Goal: Task Accomplishment & Management: Use online tool/utility

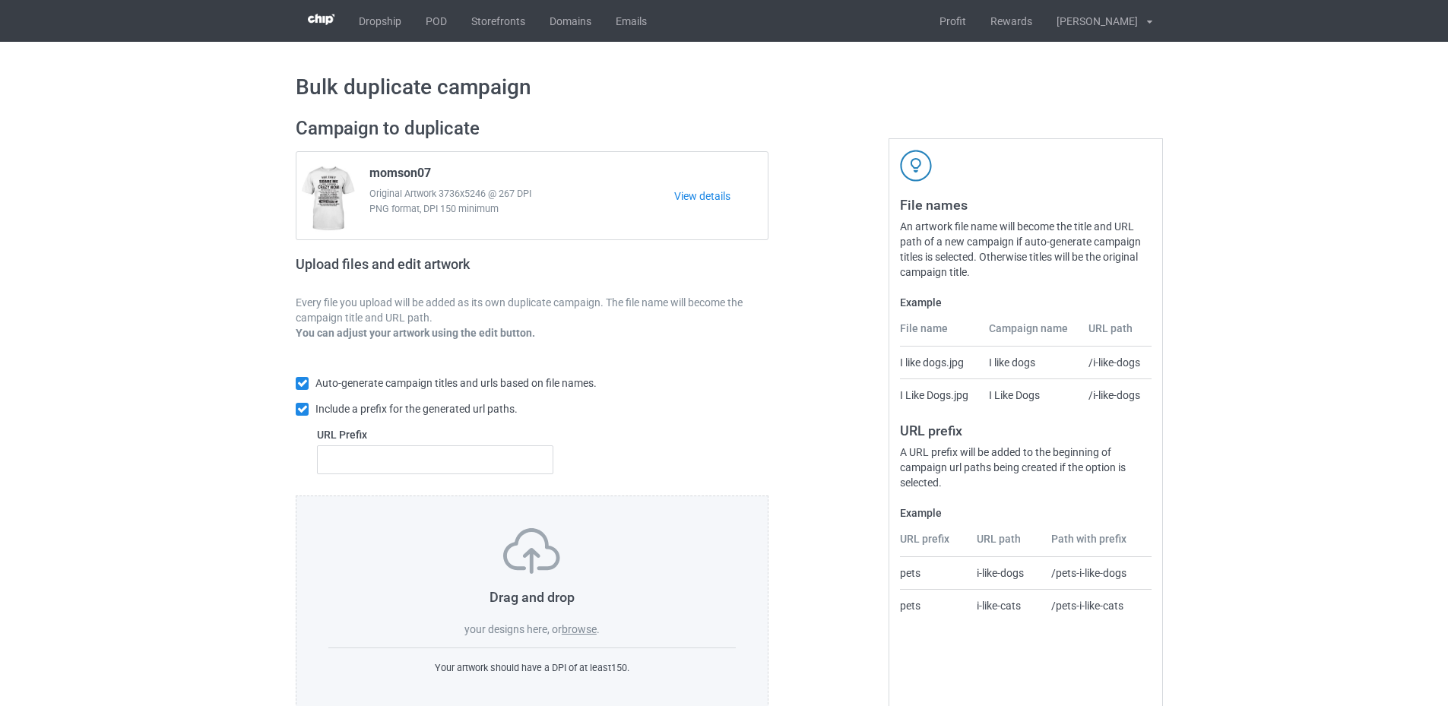
scroll to position [35, 0]
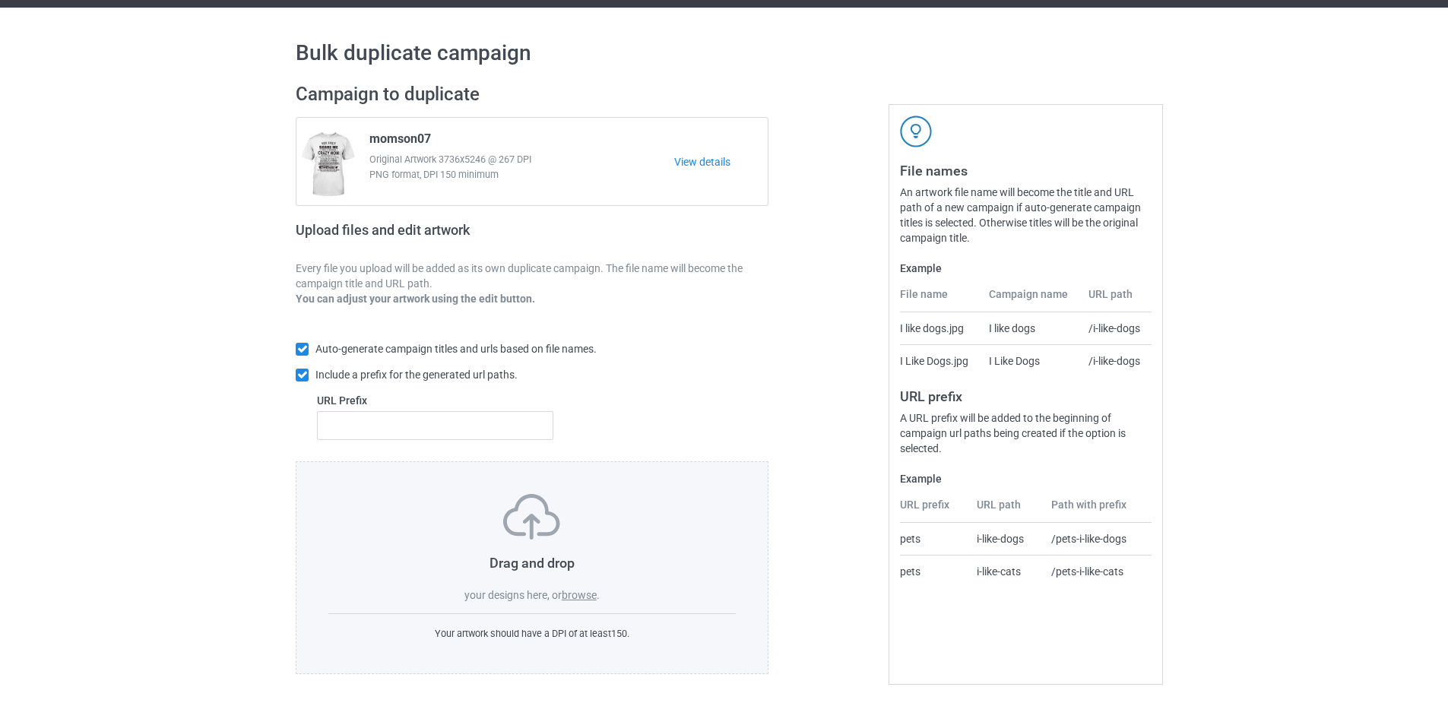
click at [580, 593] on label "browse" at bounding box center [579, 595] width 35 height 12
click at [0, 0] on input "browse" at bounding box center [0, 0] width 0 height 0
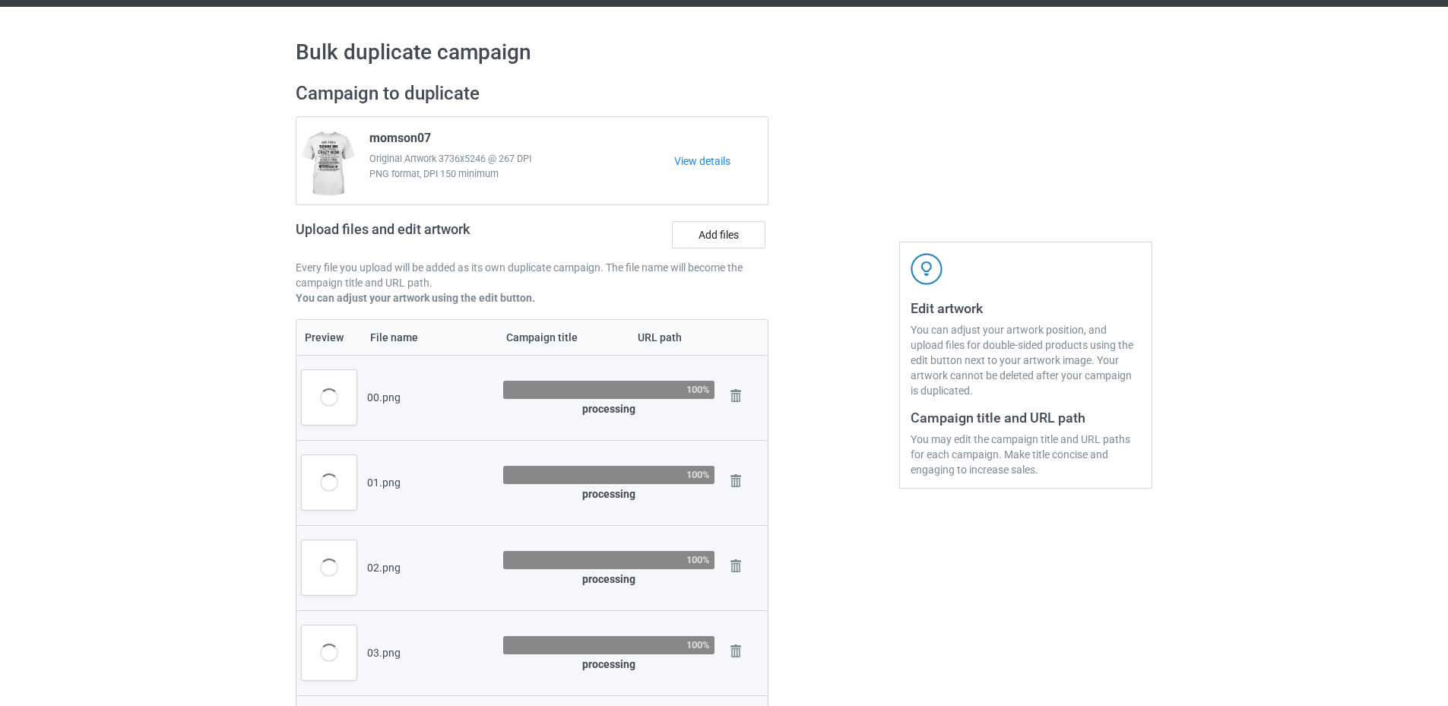
scroll to position [0, 0]
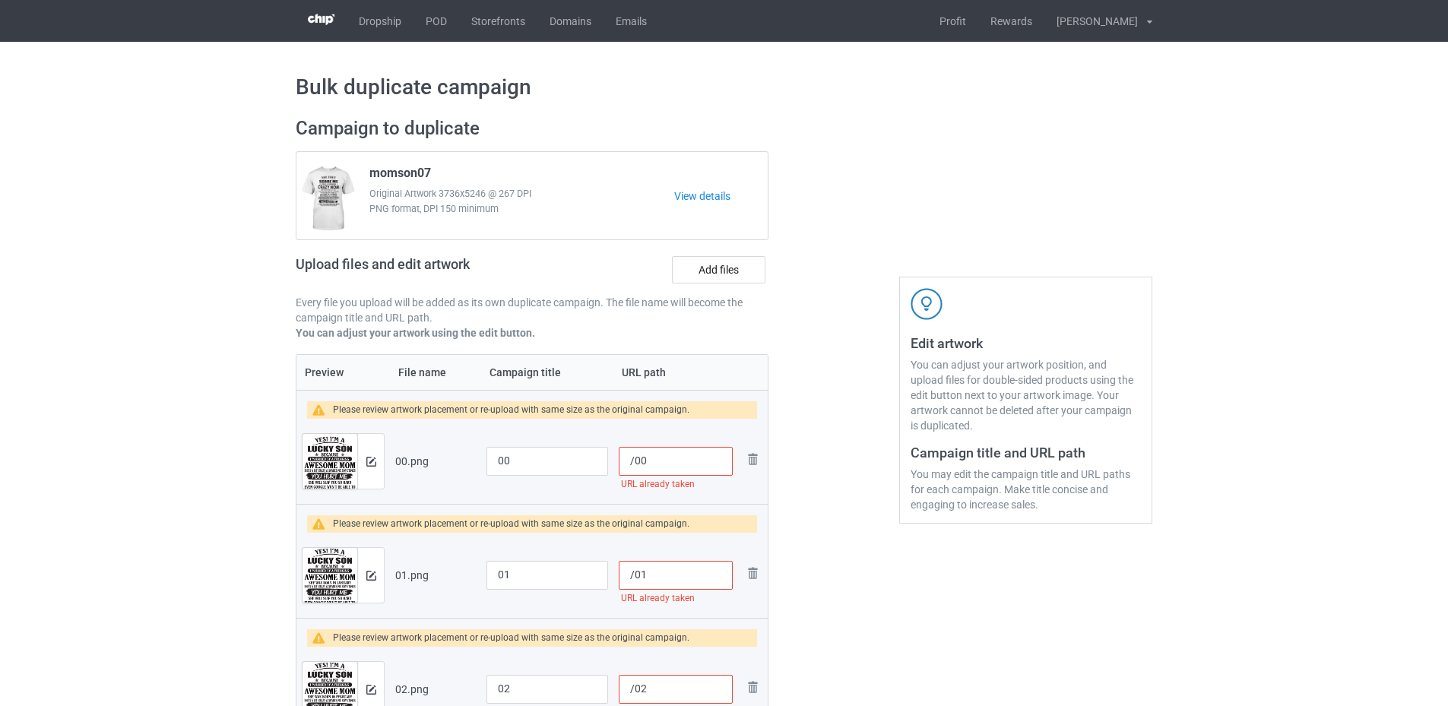
click at [634, 461] on input "/00" at bounding box center [676, 461] width 114 height 29
click at [640, 462] on input "/ssku09-lks" at bounding box center [676, 461] width 114 height 29
click at [695, 463] on input "/sku09-lks" at bounding box center [676, 461] width 114 height 29
drag, startPoint x: 681, startPoint y: 461, endPoint x: 632, endPoint y: 454, distance: 50.0
click at [632, 454] on input "/sku09-lks-00" at bounding box center [676, 461] width 114 height 29
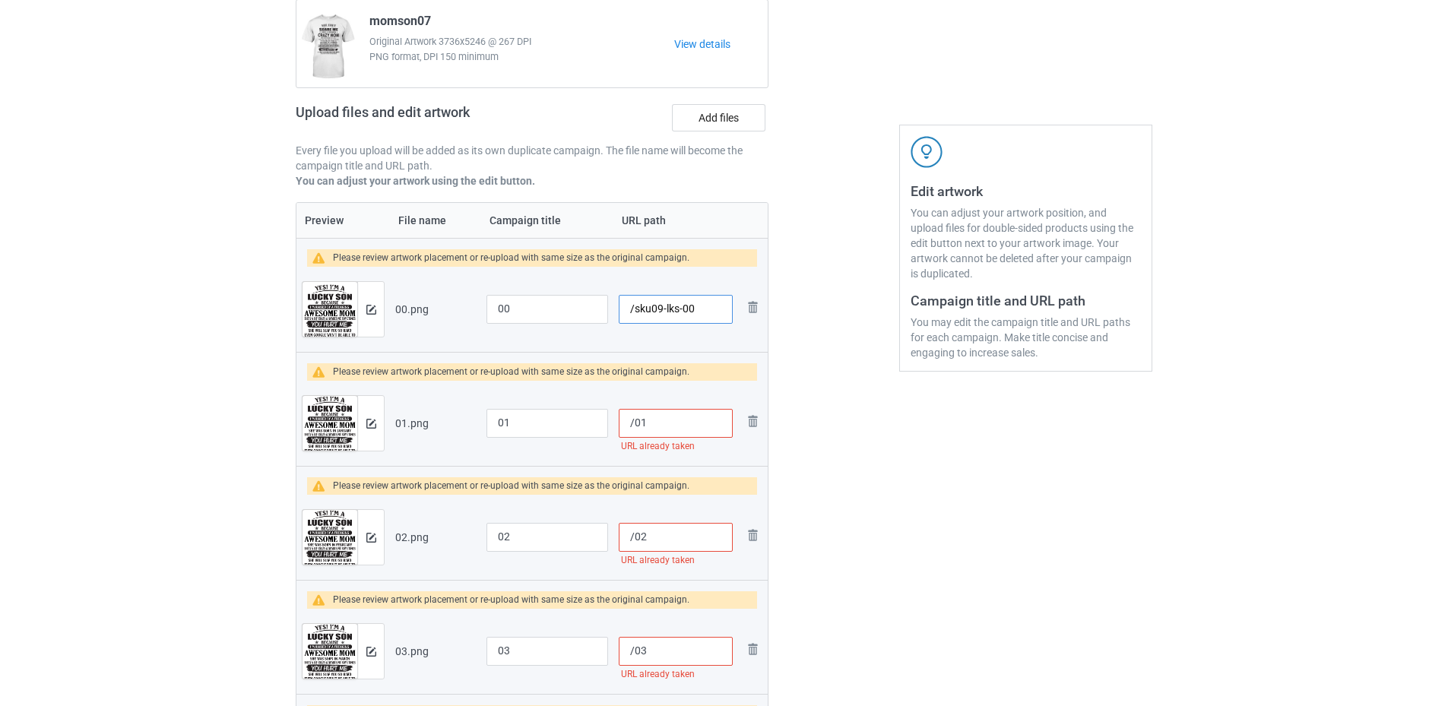
scroll to position [304, 0]
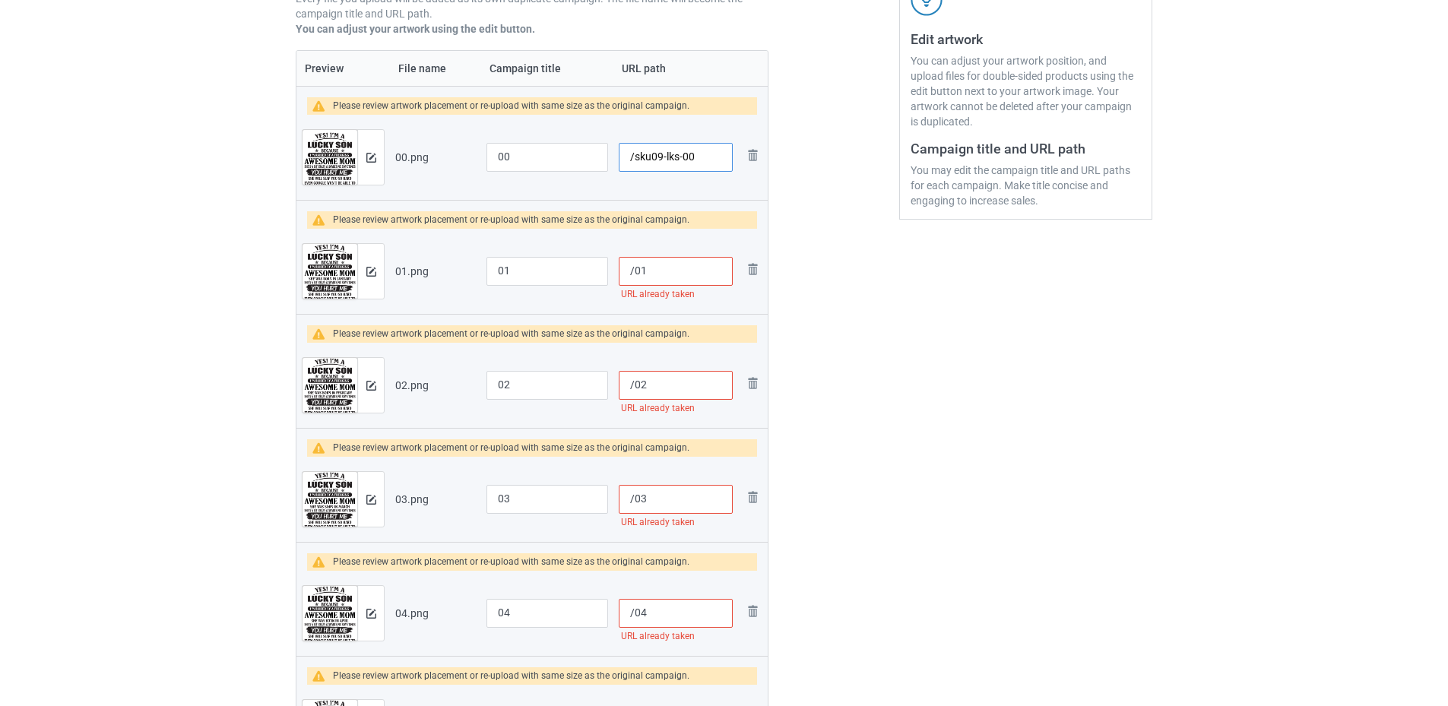
type input "/sku09-lks-00"
click at [635, 268] on input "/01" at bounding box center [676, 271] width 114 height 29
paste input "sku09-lks-"
type input "/sku09-lks-01"
click at [635, 378] on input "/02" at bounding box center [676, 385] width 114 height 29
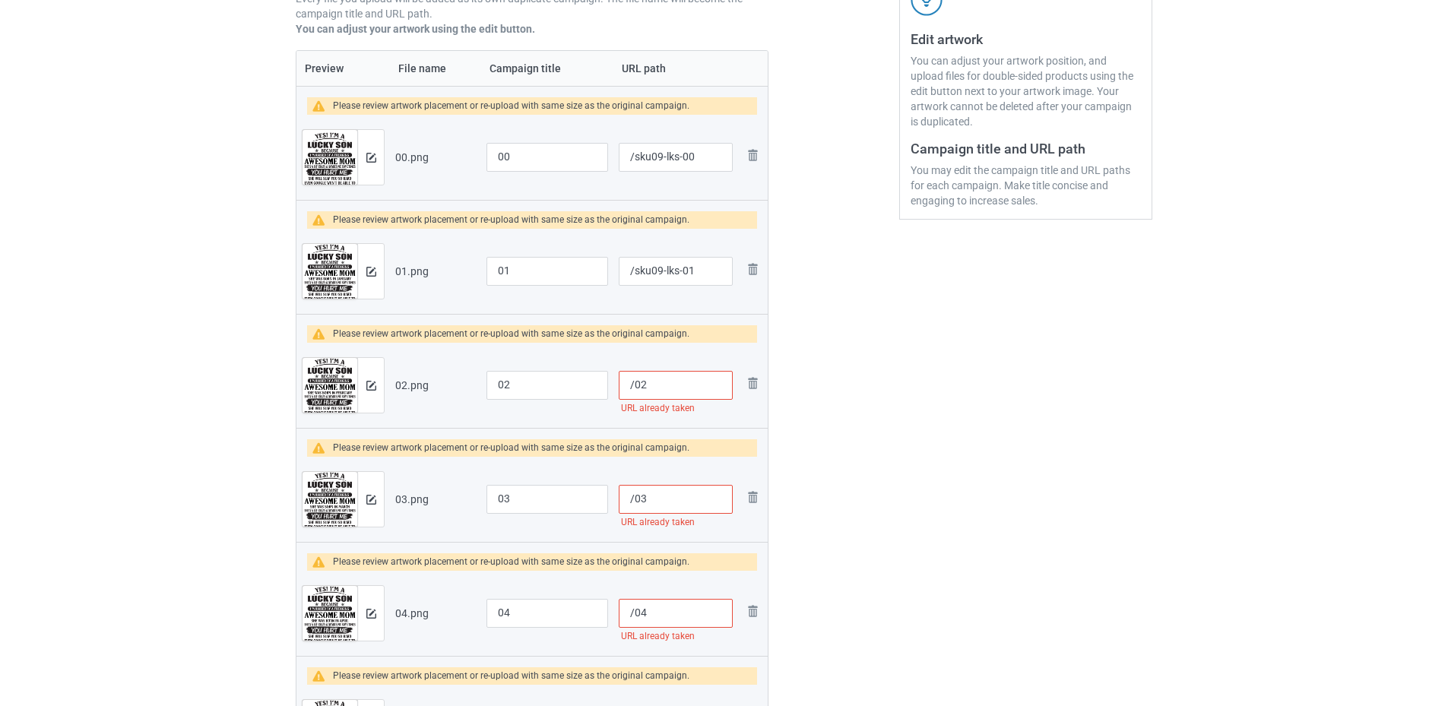
paste input "sku09-lks-"
type input "/sku09-lks-02"
click at [637, 495] on input "/03" at bounding box center [676, 499] width 114 height 29
click at [635, 501] on input "/03" at bounding box center [676, 499] width 114 height 29
paste input "sku09-lks-"
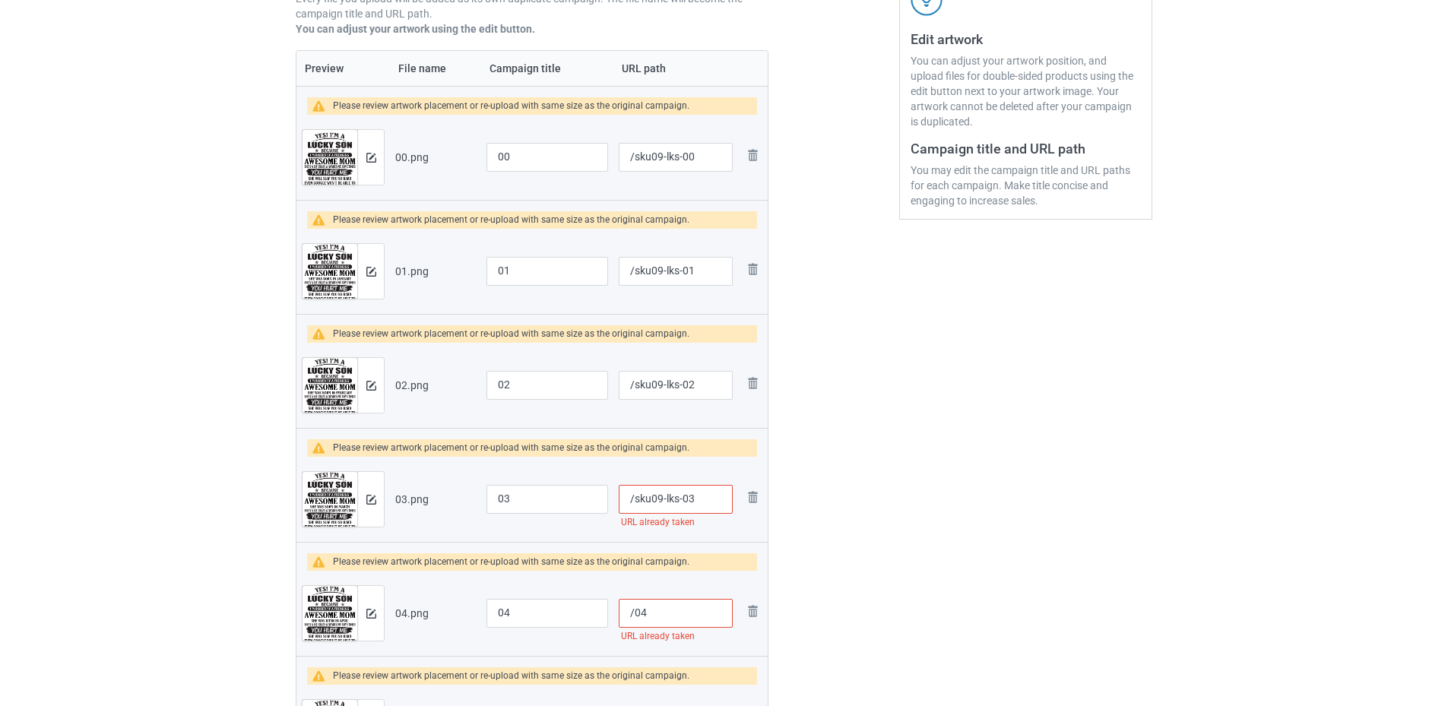
type input "/sku09-lks-03"
click at [629, 606] on input "/04" at bounding box center [676, 613] width 114 height 29
click at [633, 606] on input "/04" at bounding box center [676, 613] width 114 height 29
paste input "sku09-lks-"
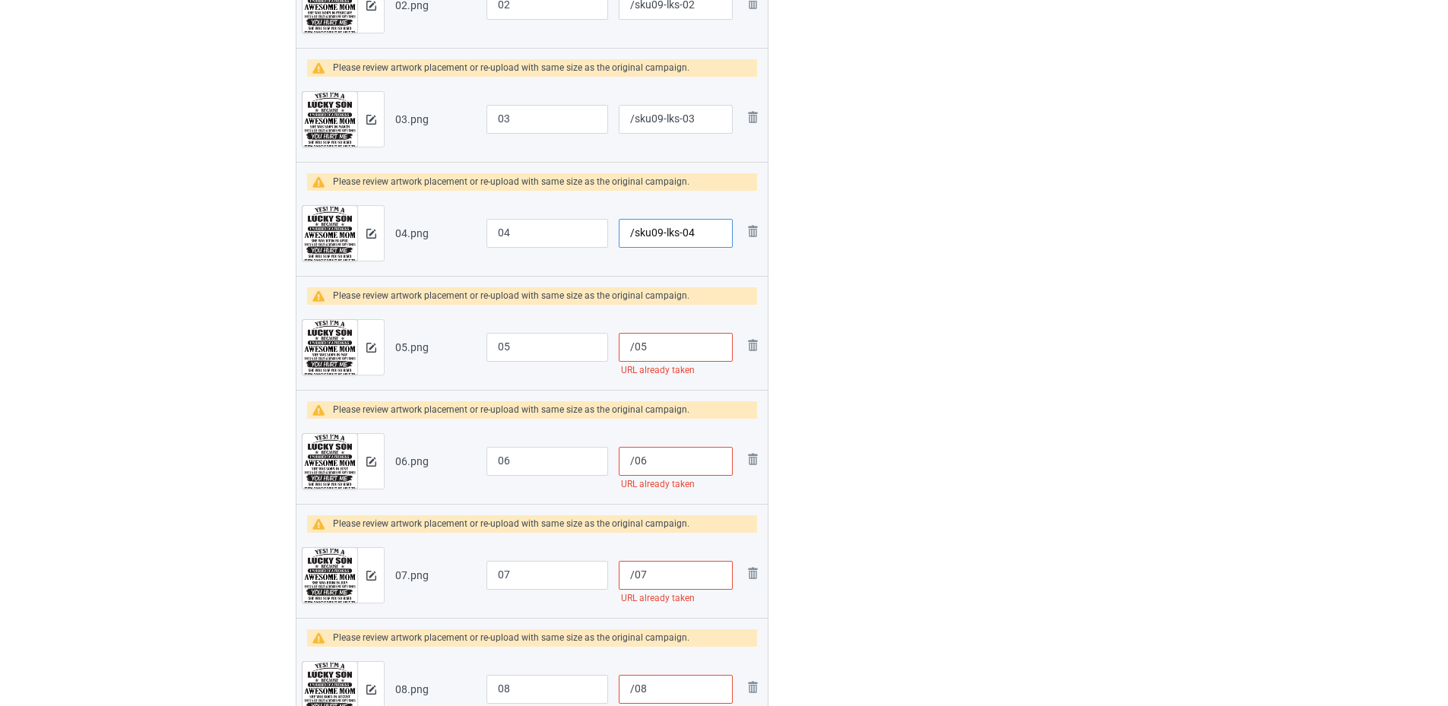
scroll to position [836, 0]
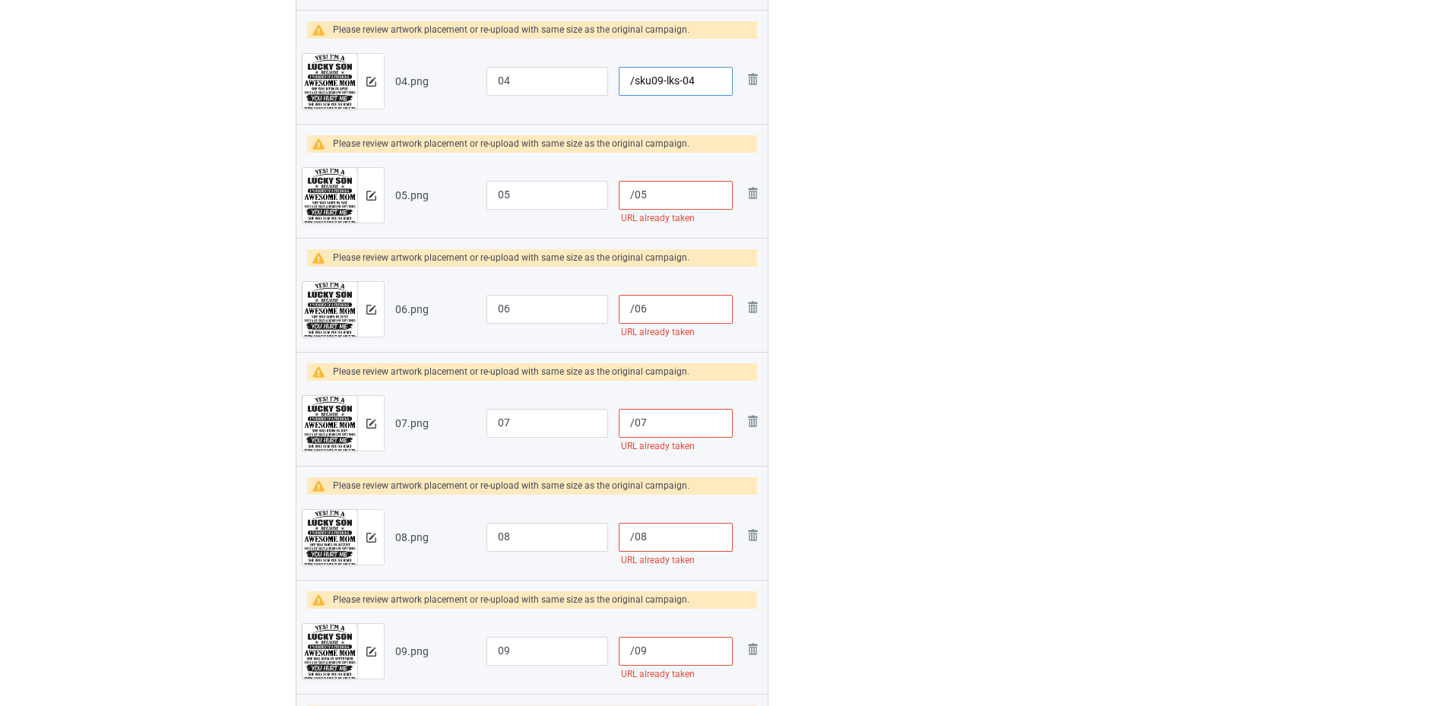
type input "/sku09-lks-04"
click at [633, 195] on input "/05" at bounding box center [676, 195] width 114 height 29
paste input "sku09-lks-"
type input "/sku09-lks-05"
click at [634, 309] on input "/06" at bounding box center [676, 309] width 114 height 29
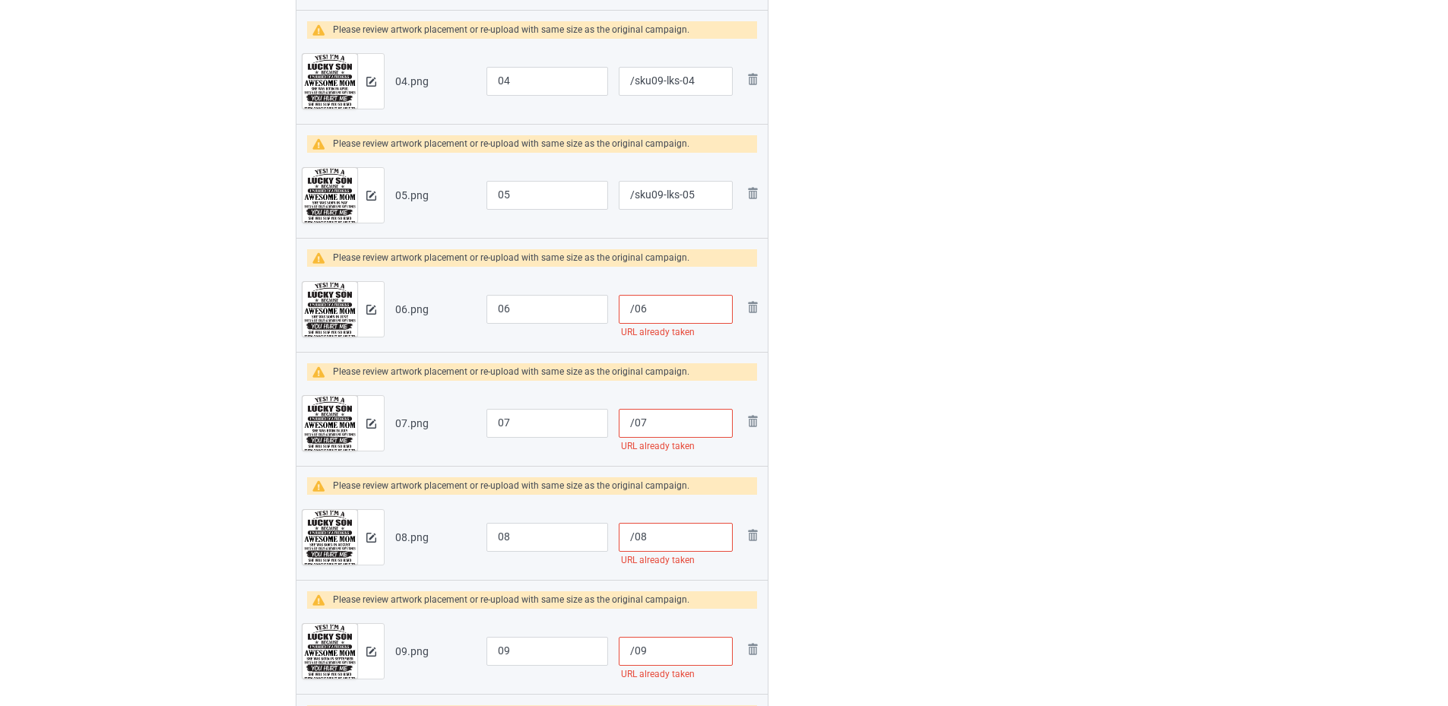
paste input "sku09-lks-"
type input "/sku09-lks-06"
click at [632, 428] on input "/07" at bounding box center [676, 423] width 114 height 29
paste input "sku09-lks-"
type input "/sku09-lks-07"
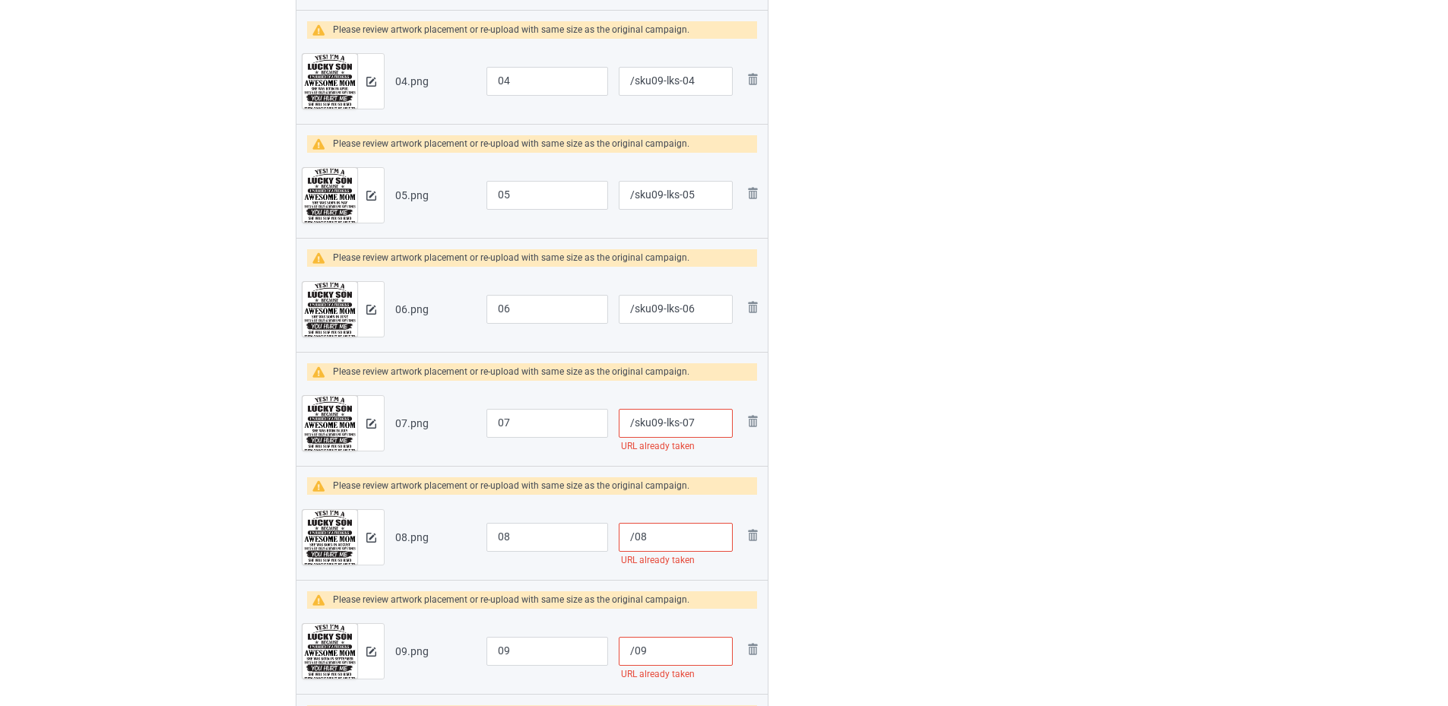
click at [633, 540] on input "/08" at bounding box center [676, 537] width 114 height 29
paste input "sku09-lks-"
type input "/sku09-lks-08"
click at [635, 651] on input "/09" at bounding box center [676, 651] width 114 height 29
paste input "sku09-lks-"
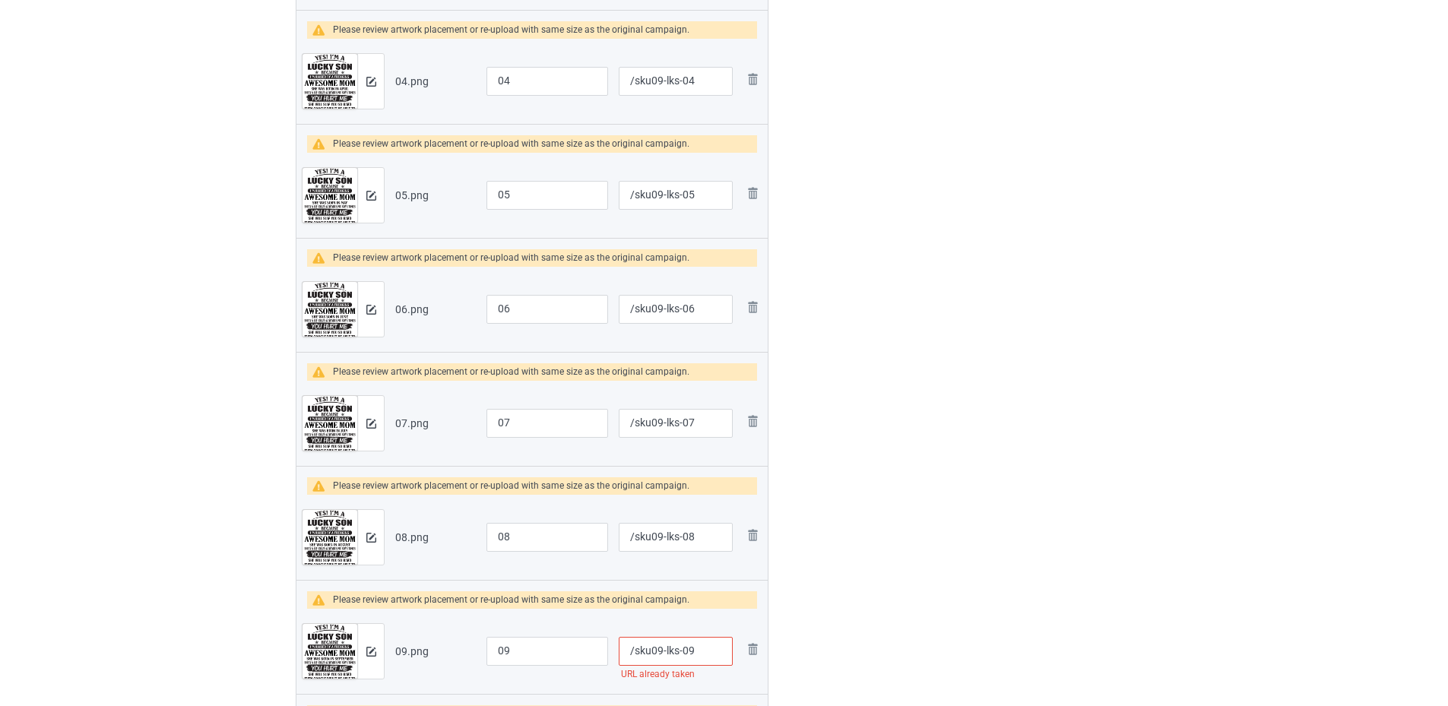
scroll to position [1216, 0]
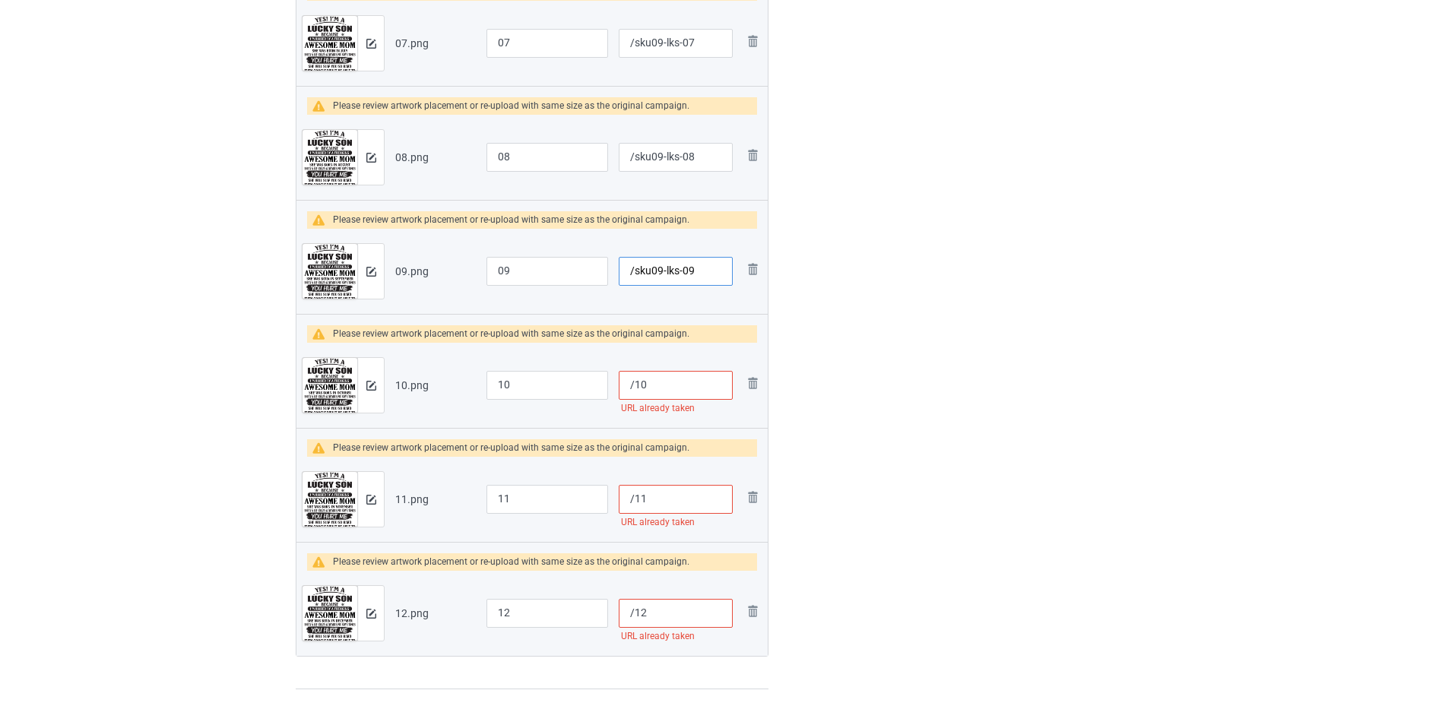
type input "/sku09-lks-09"
click at [637, 381] on input "/10" at bounding box center [676, 385] width 114 height 29
click at [636, 381] on input "/10" at bounding box center [676, 385] width 114 height 29
paste input "sku09-lks-"
type input "/sku09-lks-10"
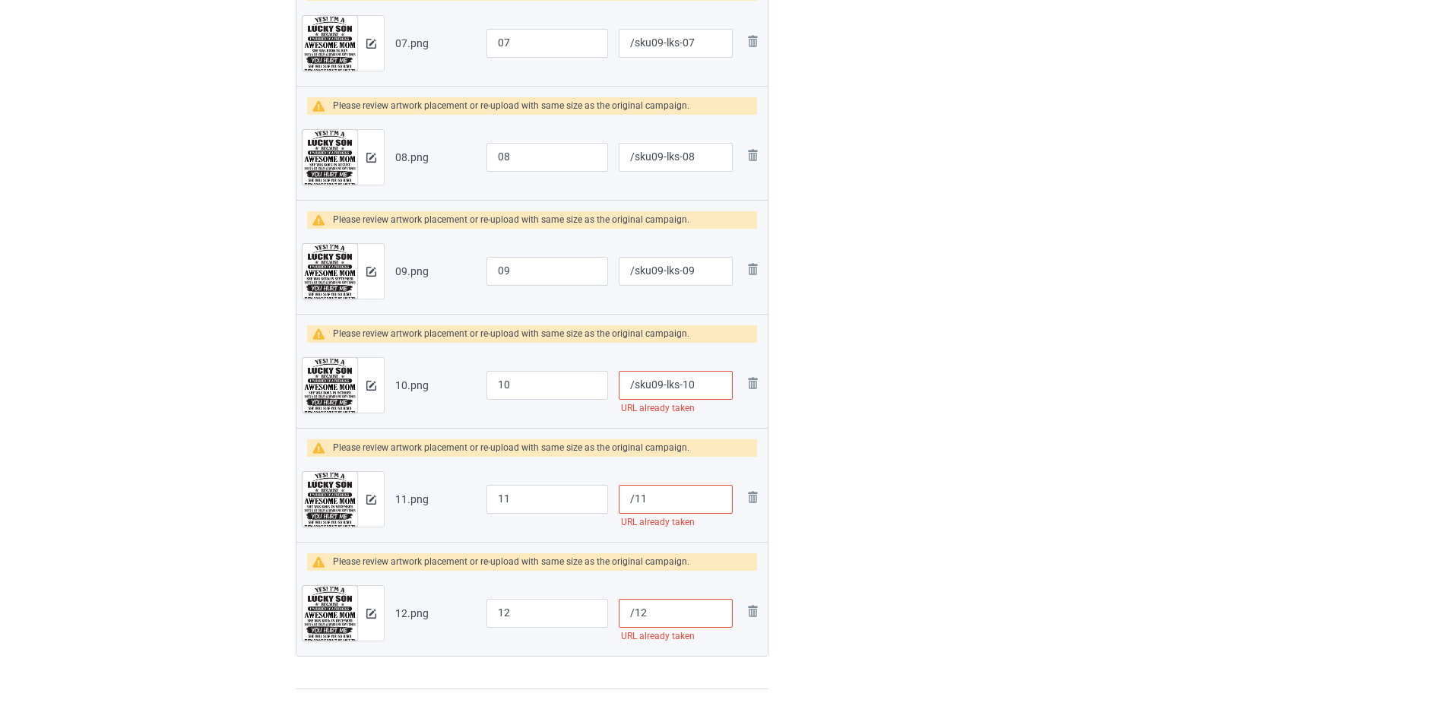
drag, startPoint x: 635, startPoint y: 493, endPoint x: 635, endPoint y: 506, distance: 12.9
click at [635, 494] on input "/11" at bounding box center [676, 499] width 114 height 29
paste input "sku09-lks-"
type input "/sku09-lks-11"
click at [631, 607] on input "/12" at bounding box center [676, 613] width 114 height 29
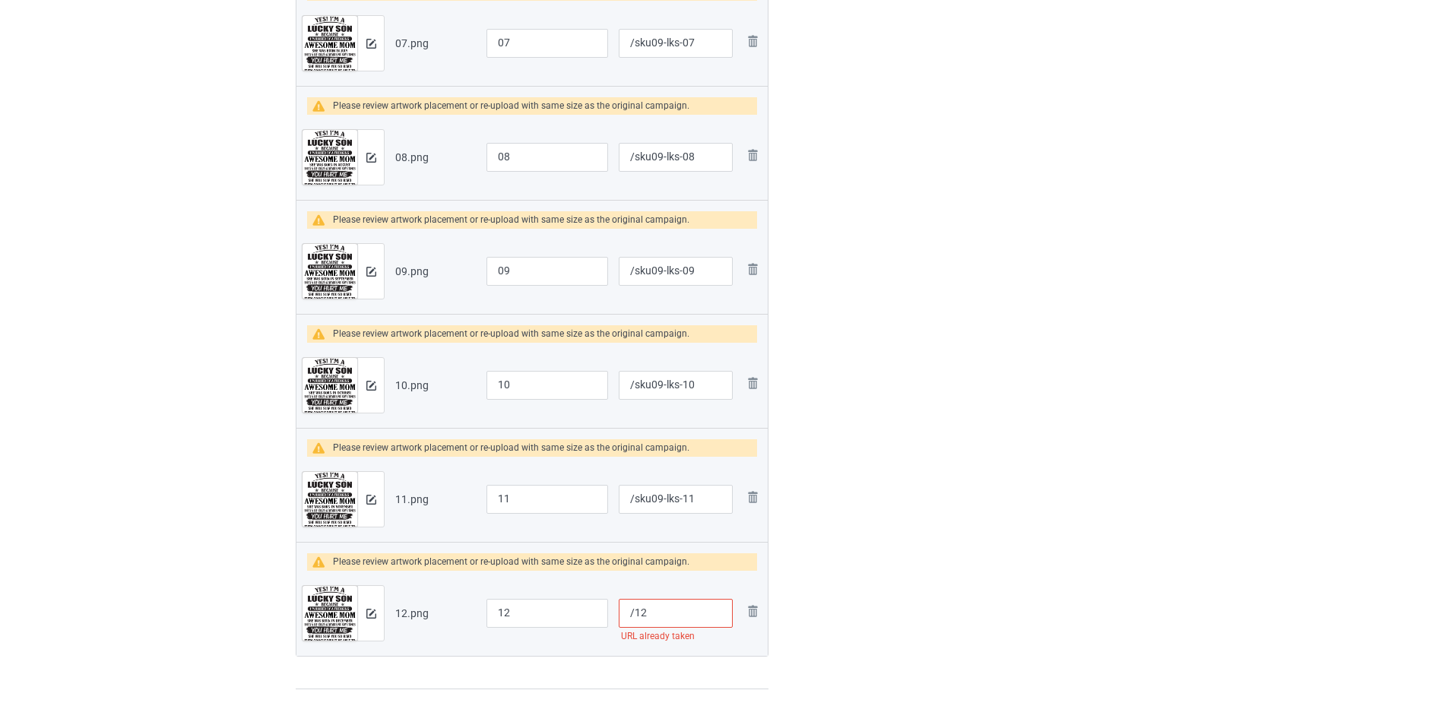
click at [632, 608] on input "/12" at bounding box center [676, 613] width 114 height 29
paste input "sku09-lks-"
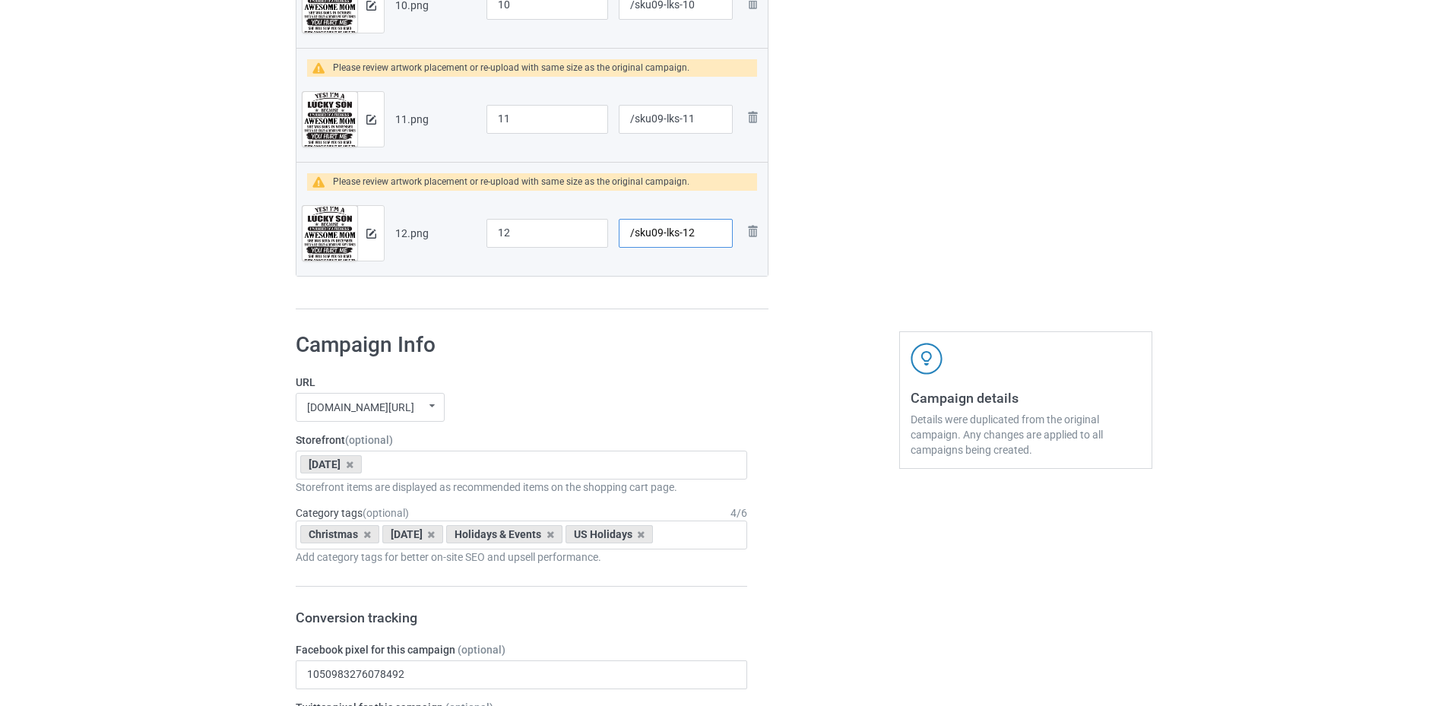
type input "/sku09-lks-12"
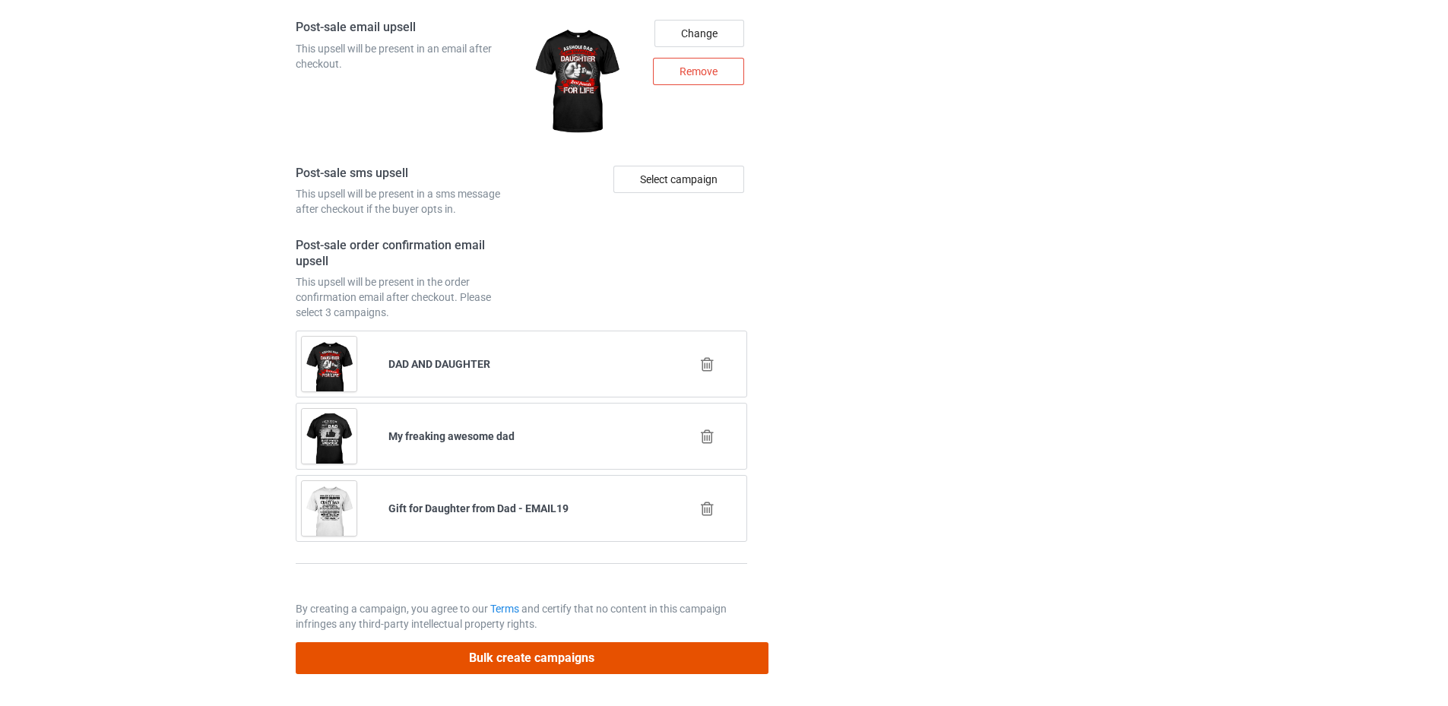
click at [526, 654] on button "Bulk create campaigns" at bounding box center [532, 657] width 473 height 31
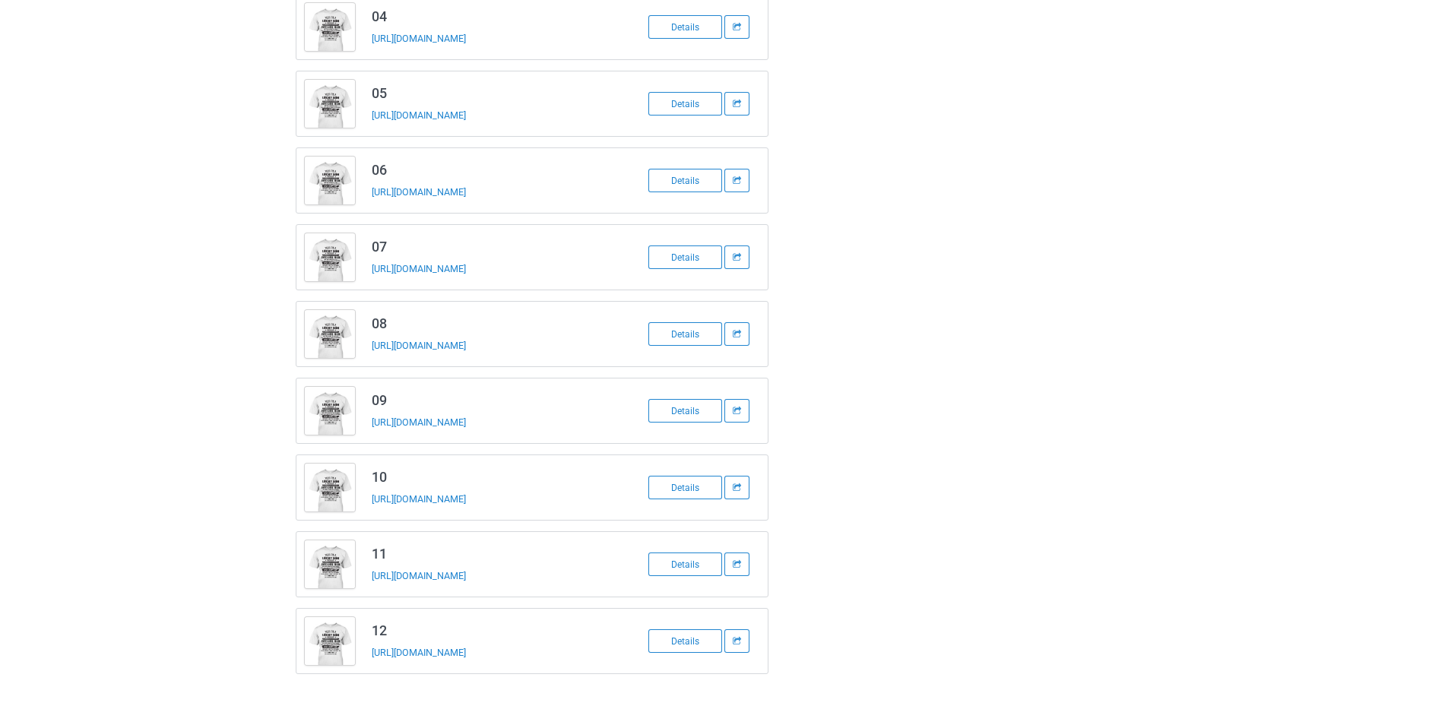
scroll to position [431, 0]
